Goal: Information Seeking & Learning: Understand process/instructions

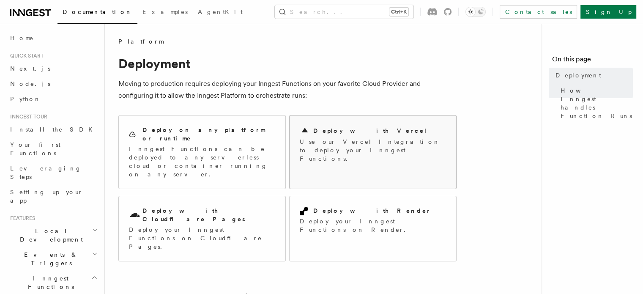
click at [349, 134] on h2 "Deploy with Vercel" at bounding box center [370, 130] width 114 height 8
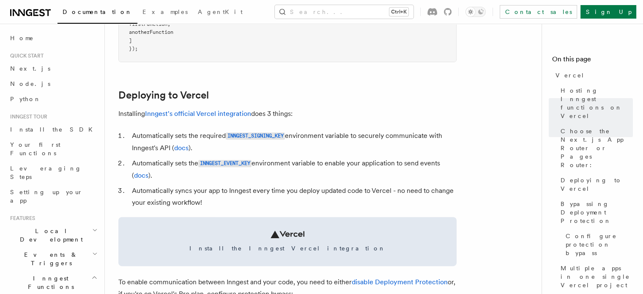
scroll to position [423, 0]
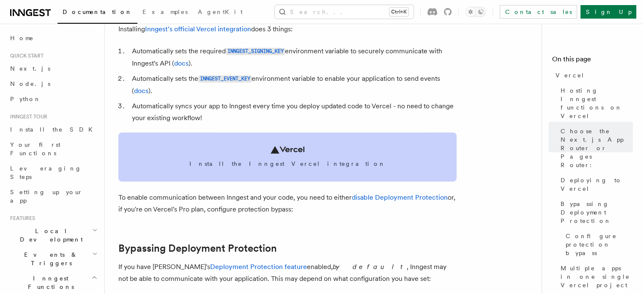
click at [250, 153] on link "Install the Inngest Vercel integration" at bounding box center [287, 156] width 338 height 49
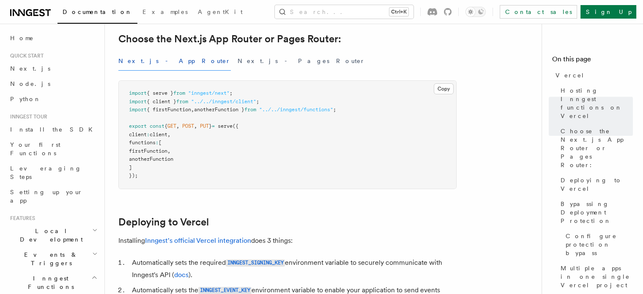
scroll to position [85, 0]
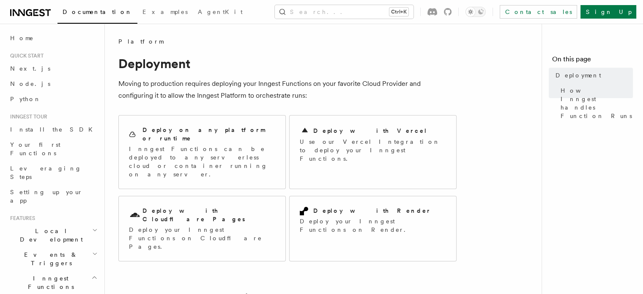
click at [372, 137] on p "Use our Vercel Integration to deploy your Inngest Functions." at bounding box center [373, 149] width 146 height 25
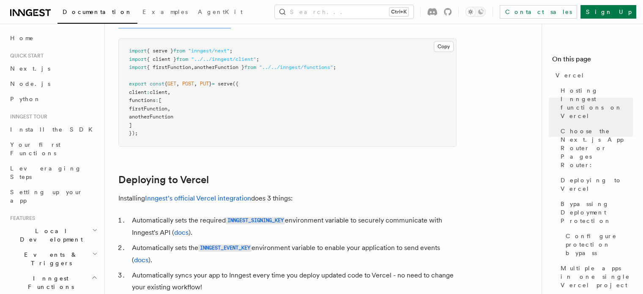
scroll to position [338, 0]
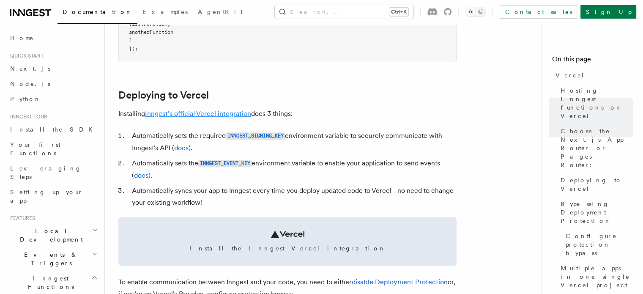
click at [169, 113] on link "Inngest's official Vercel integration" at bounding box center [198, 113] width 106 height 8
